Goal: Check status: Check status

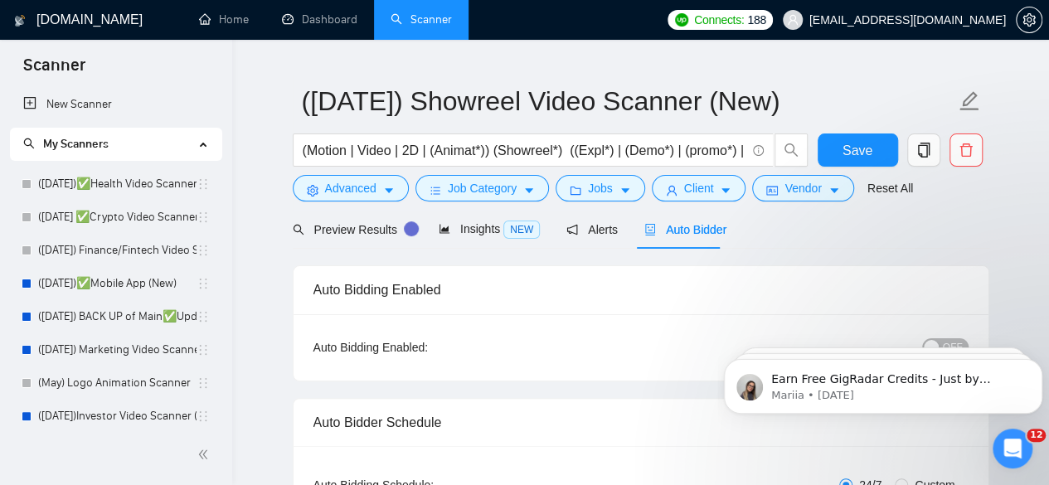
scroll to position [33, 0]
click at [307, 18] on link "Dashboard" at bounding box center [319, 19] width 75 height 14
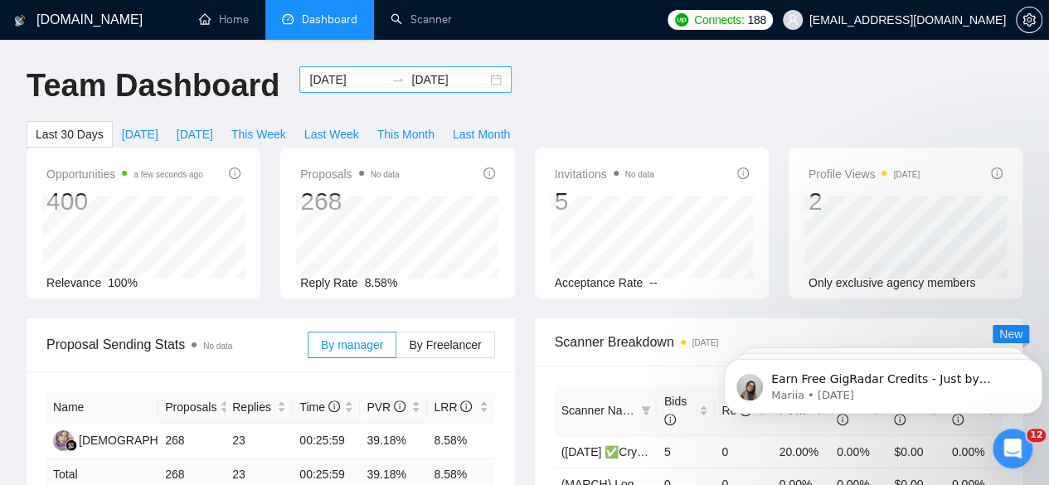
click at [357, 77] on input "[DATE]" at bounding box center [346, 80] width 75 height 18
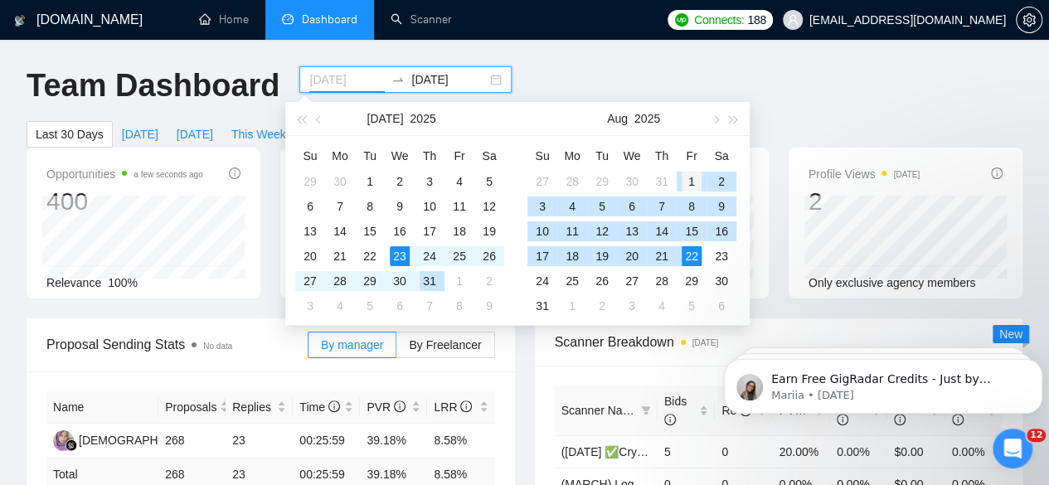
type input "[DATE]"
click at [683, 182] on div "1" at bounding box center [692, 182] width 20 height 20
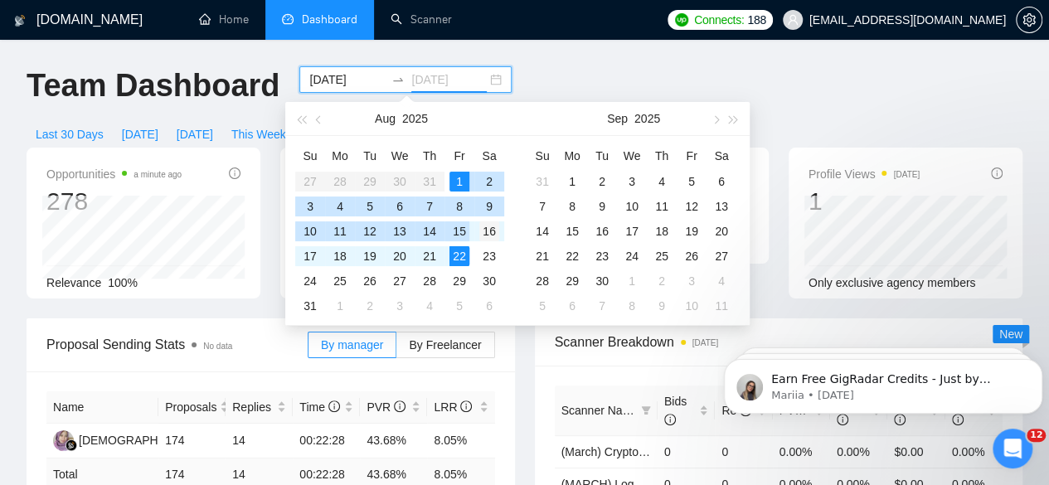
click at [485, 228] on div "16" at bounding box center [489, 231] width 20 height 20
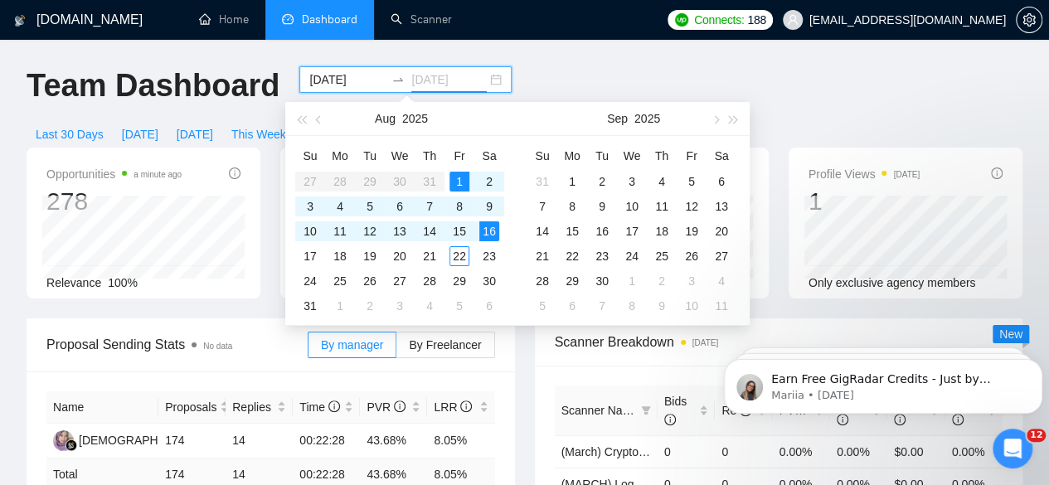
type input "[DATE]"
